Goal: Find specific page/section: Find specific page/section

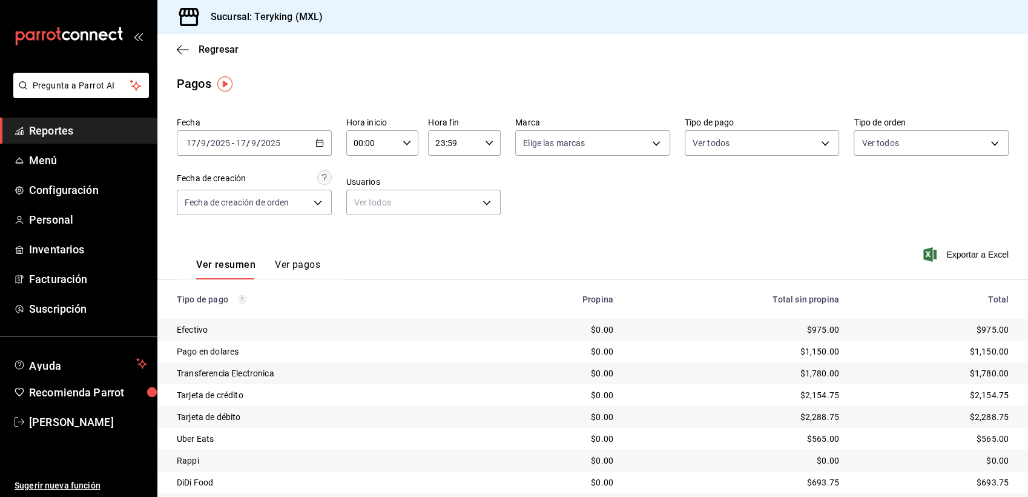
click at [37, 131] on span "Reportes" at bounding box center [88, 130] width 118 height 16
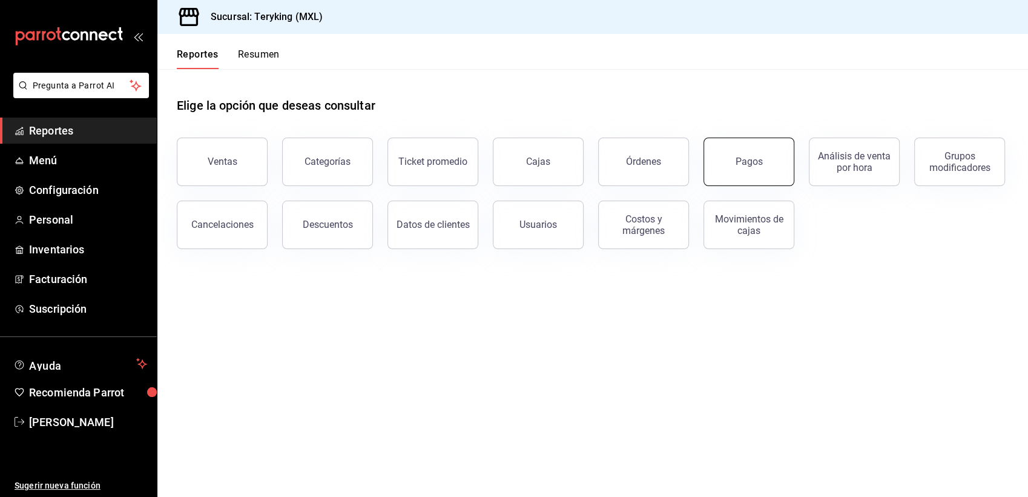
click at [738, 168] on button "Pagos" at bounding box center [749, 161] width 91 height 48
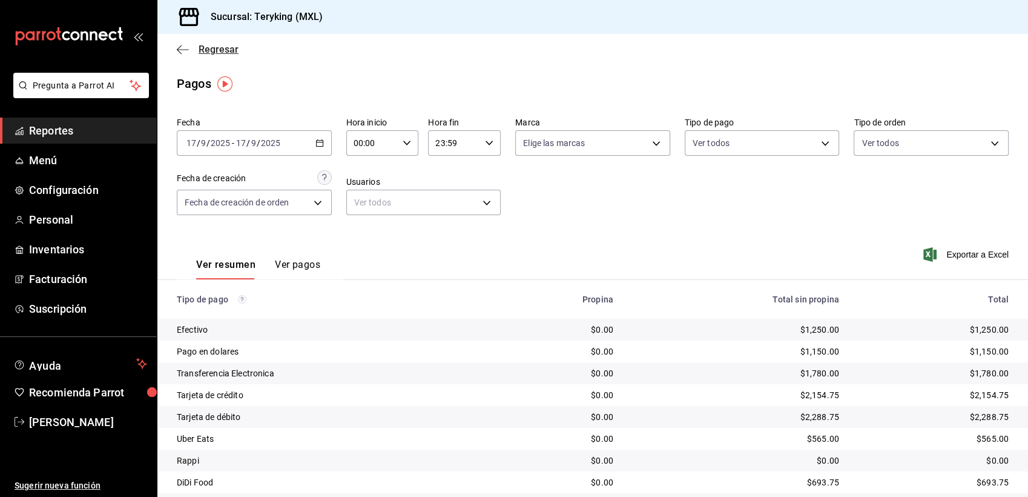
click at [214, 47] on span "Regresar" at bounding box center [219, 50] width 40 height 12
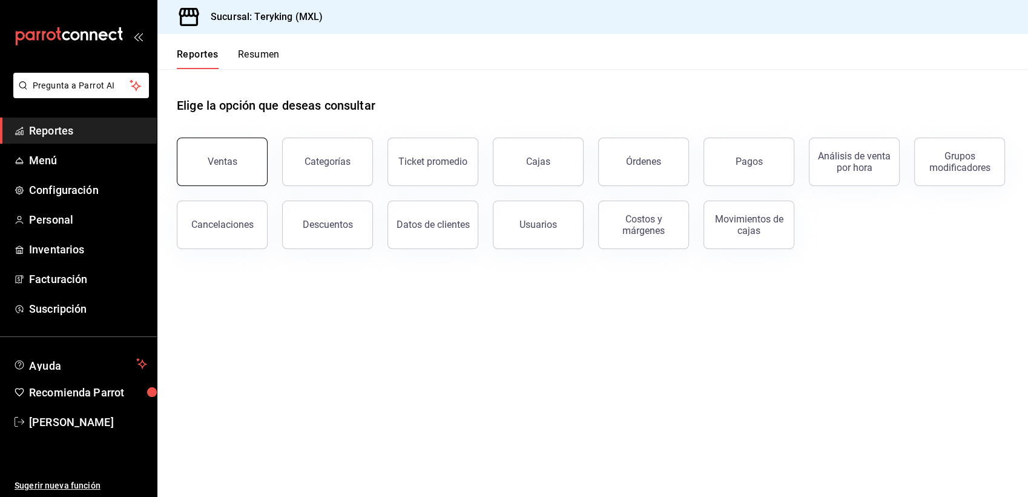
click at [231, 158] on div "Ventas" at bounding box center [223, 162] width 30 height 12
